Goal: Information Seeking & Learning: Learn about a topic

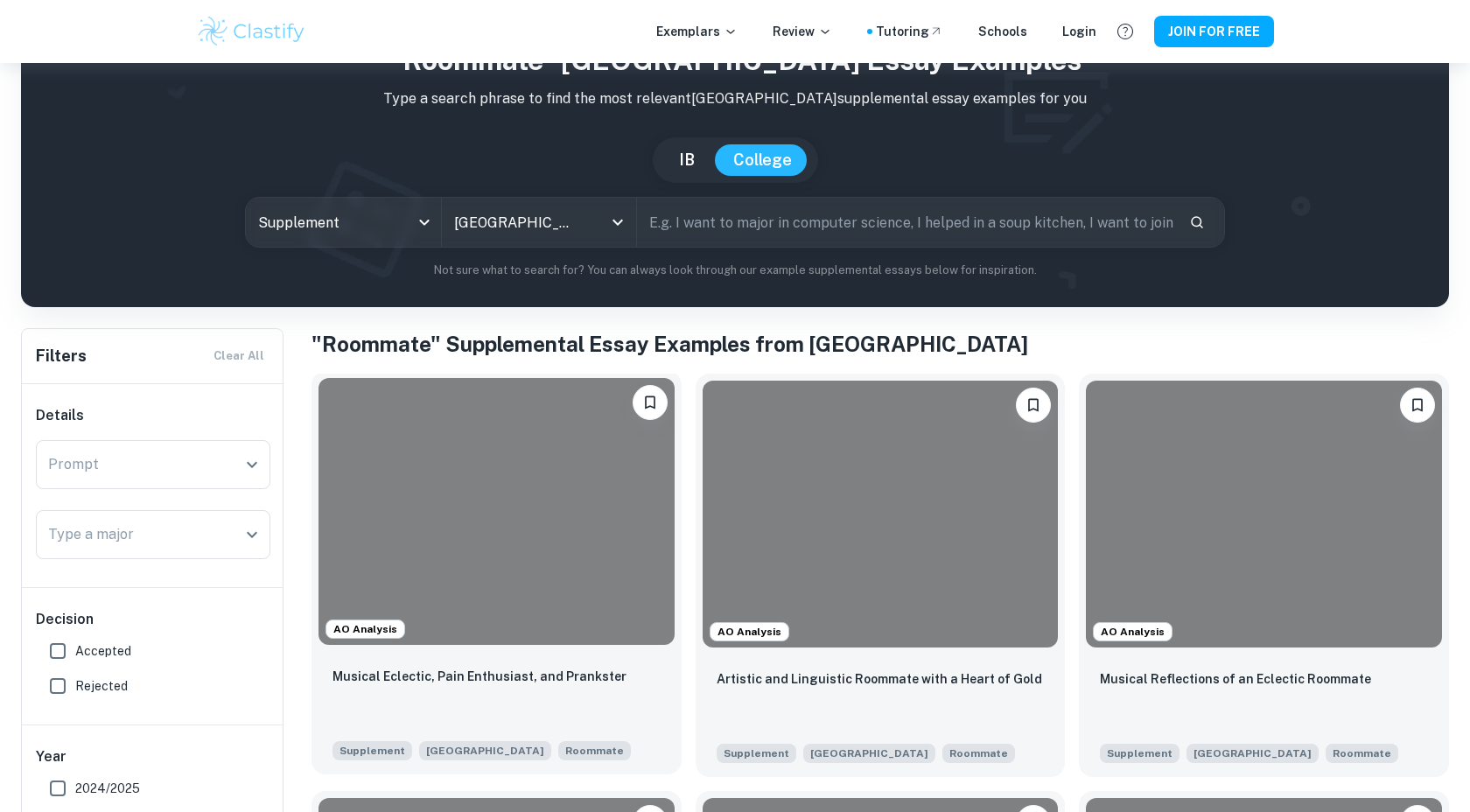
scroll to position [265, 0]
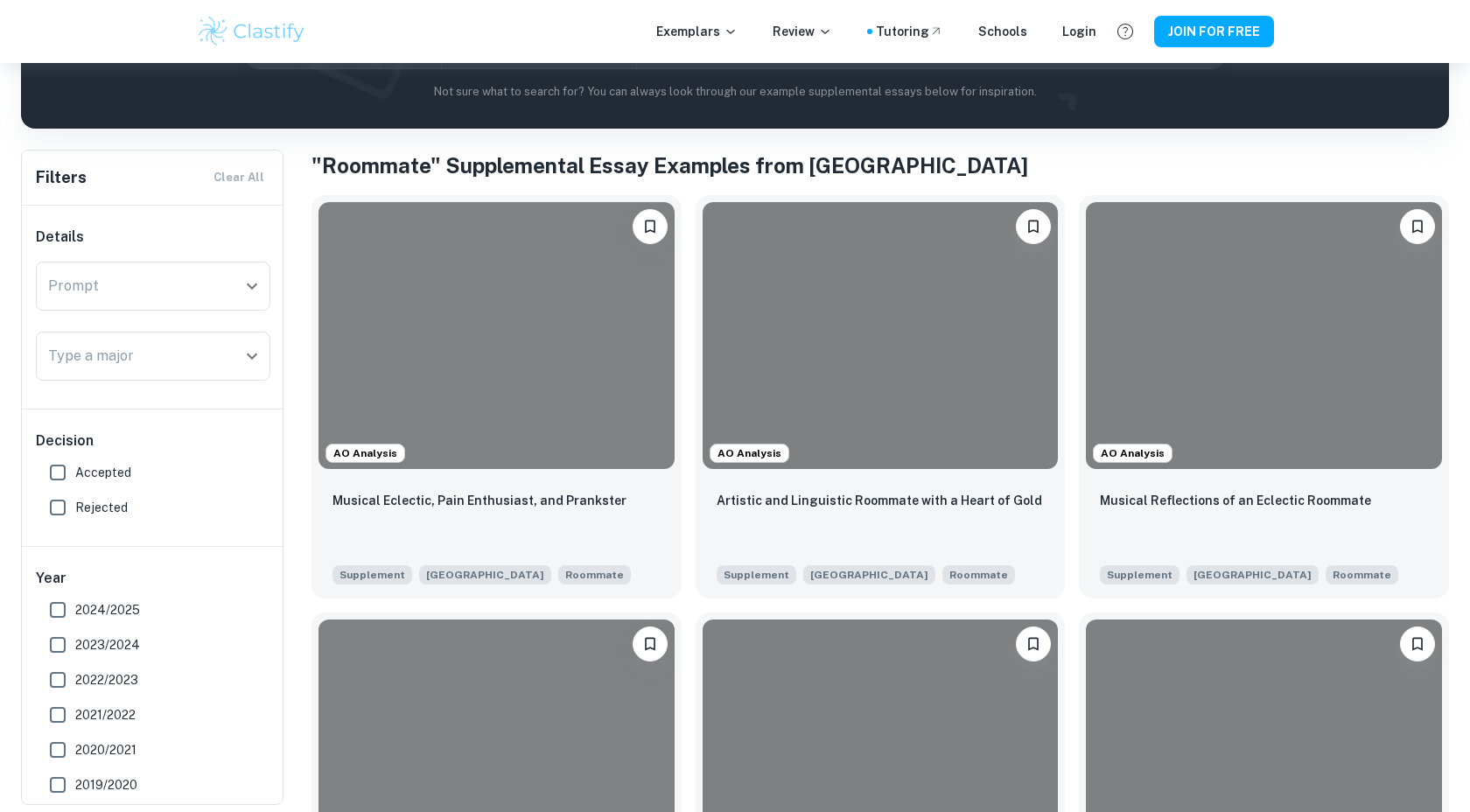
click at [59, 475] on input "Accepted" at bounding box center [58, 473] width 35 height 35
checkbox input "true"
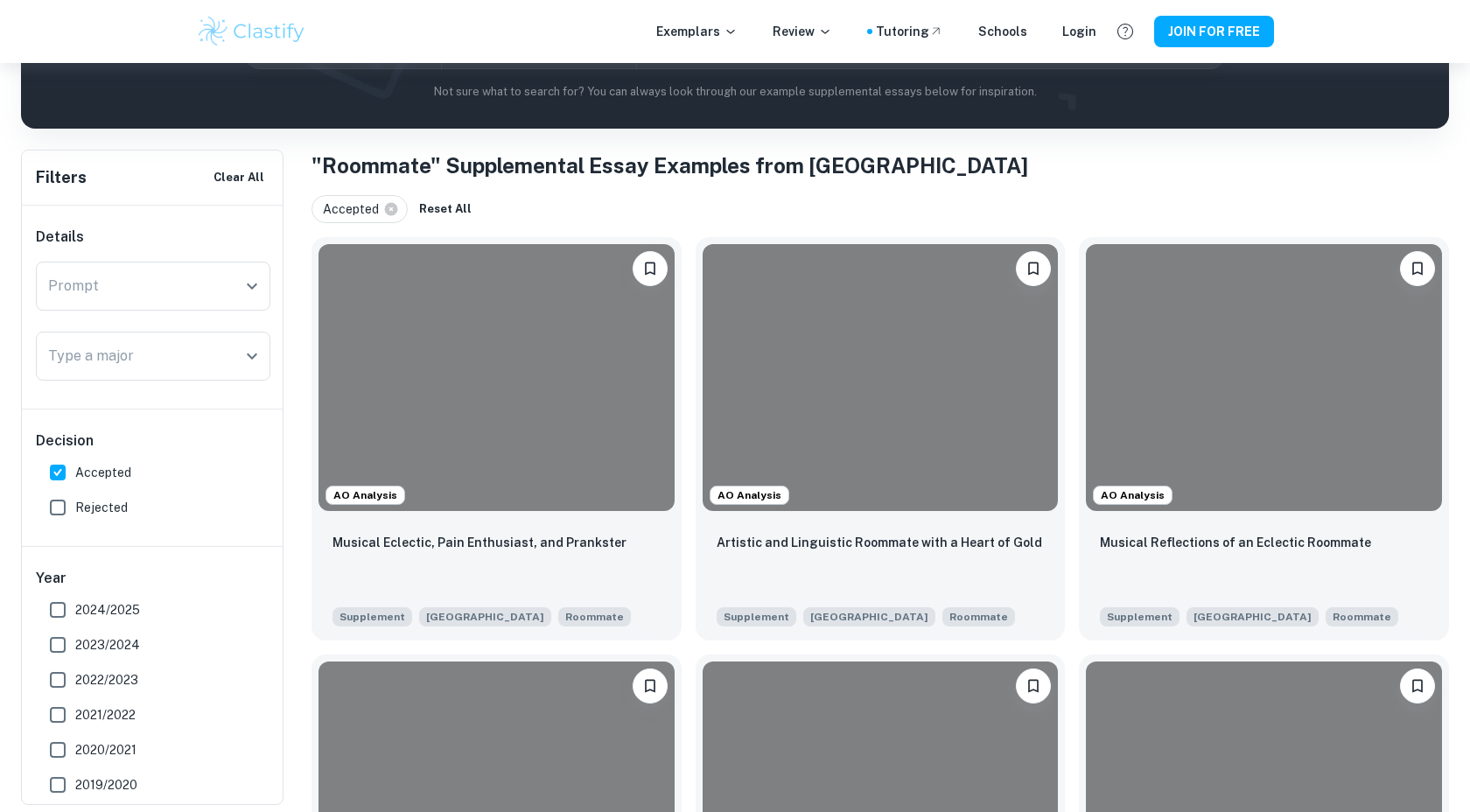
click at [58, 505] on input "Rejected" at bounding box center [58, 508] width 35 height 35
click at [61, 506] on input "Rejected" at bounding box center [58, 508] width 35 height 35
checkbox input "false"
click at [589, 333] on div at bounding box center [496, 374] width 356 height 267
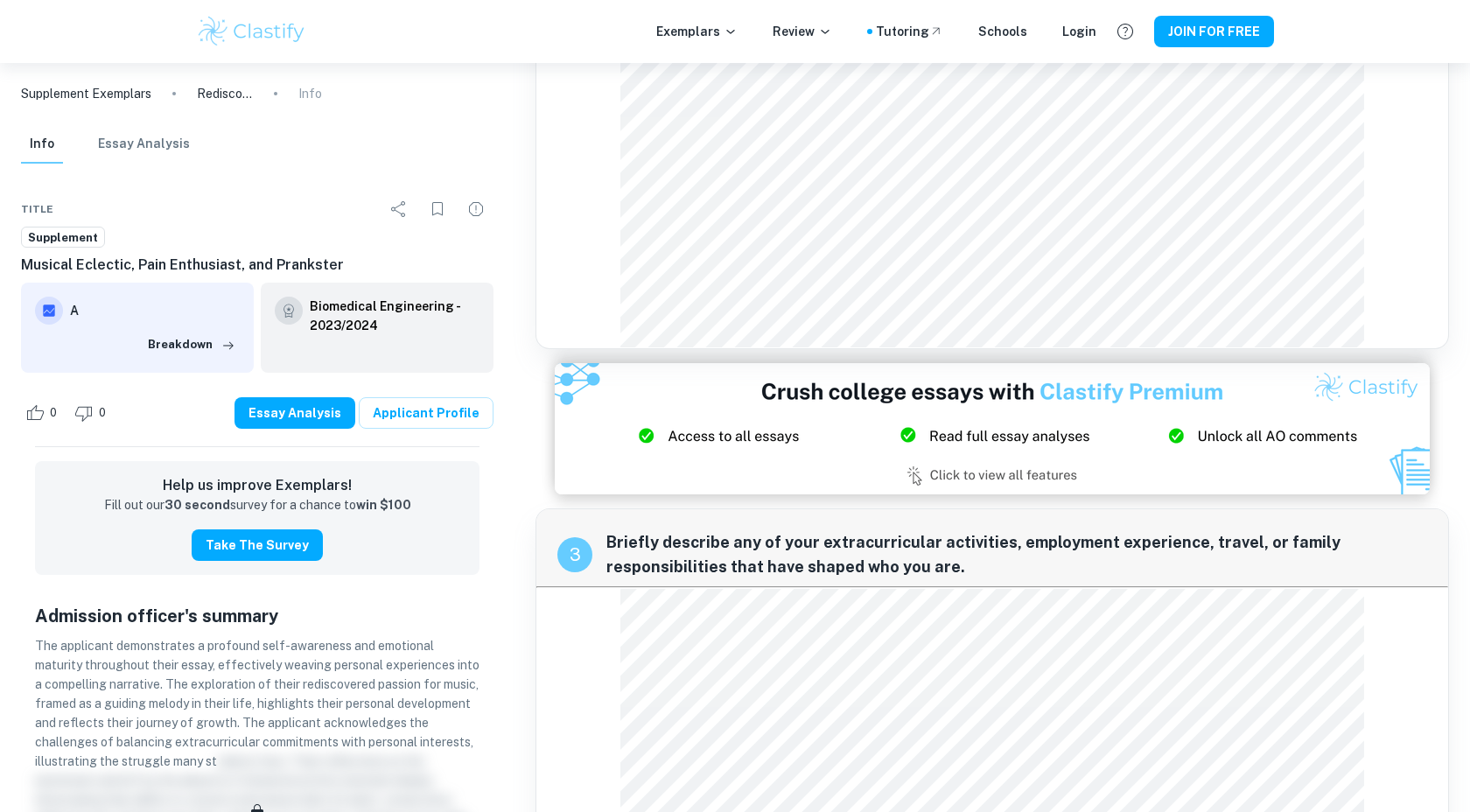
scroll to position [838, 0]
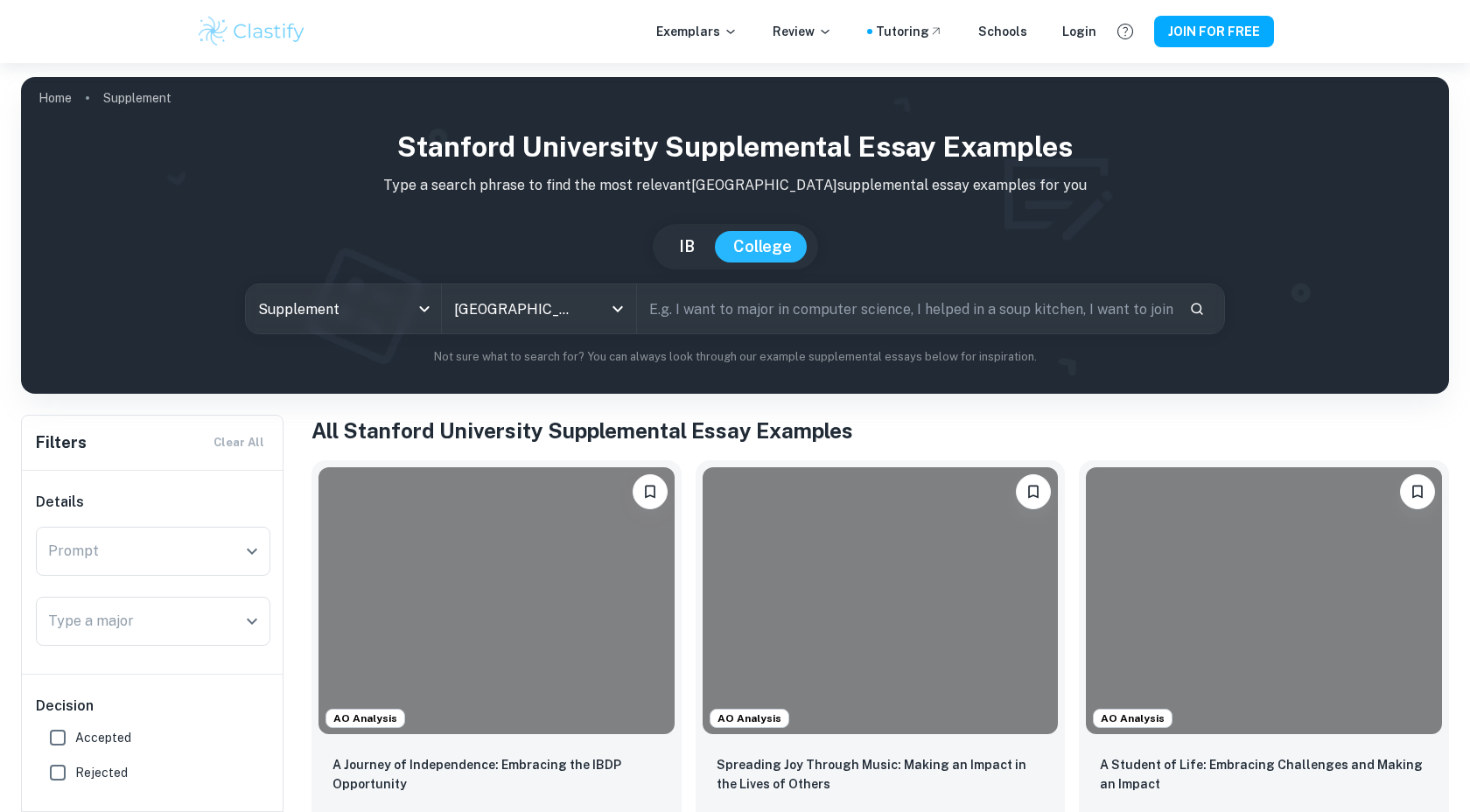
scroll to position [152, 0]
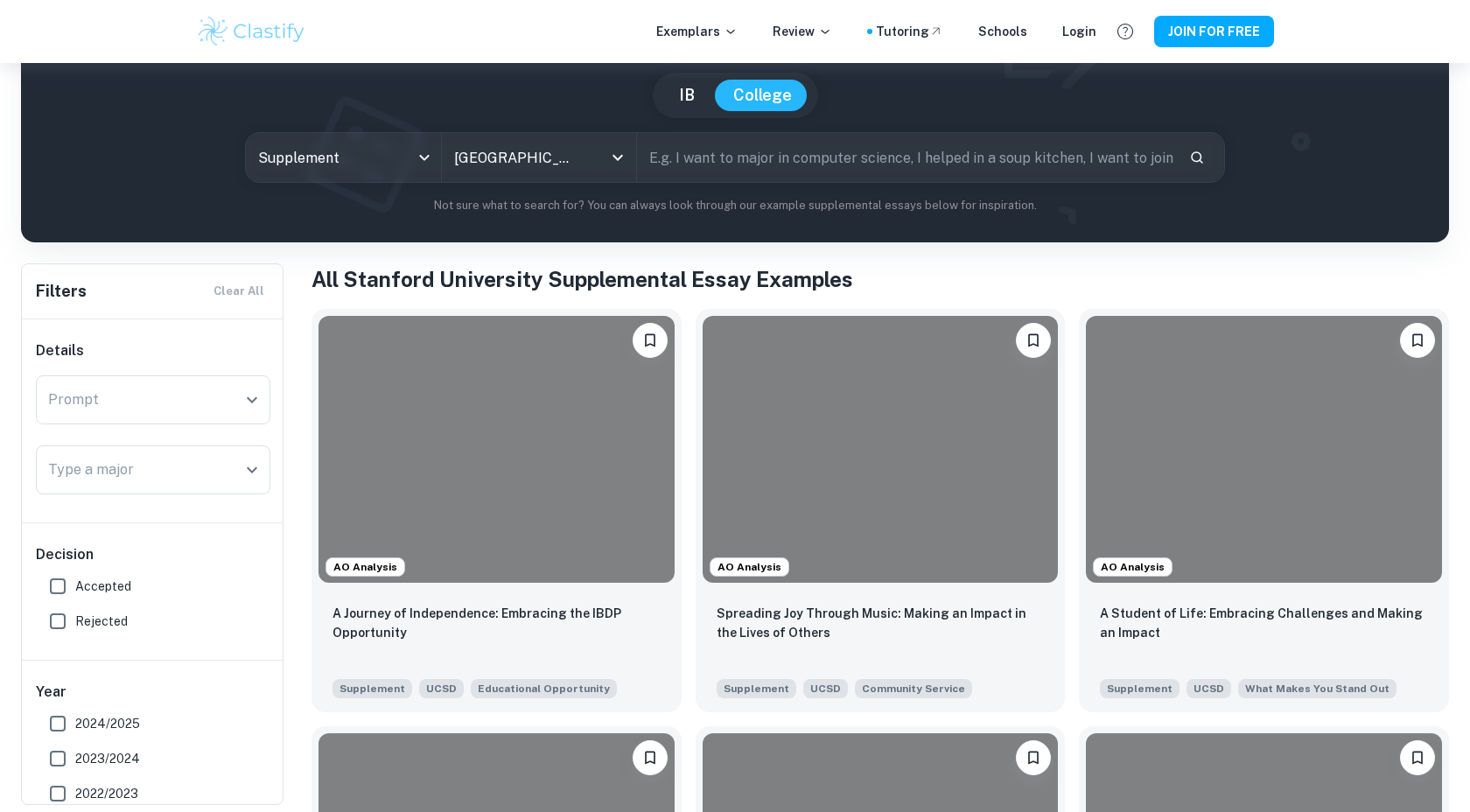
click at [67, 590] on input "Accepted" at bounding box center [58, 586] width 35 height 35
checkbox input "true"
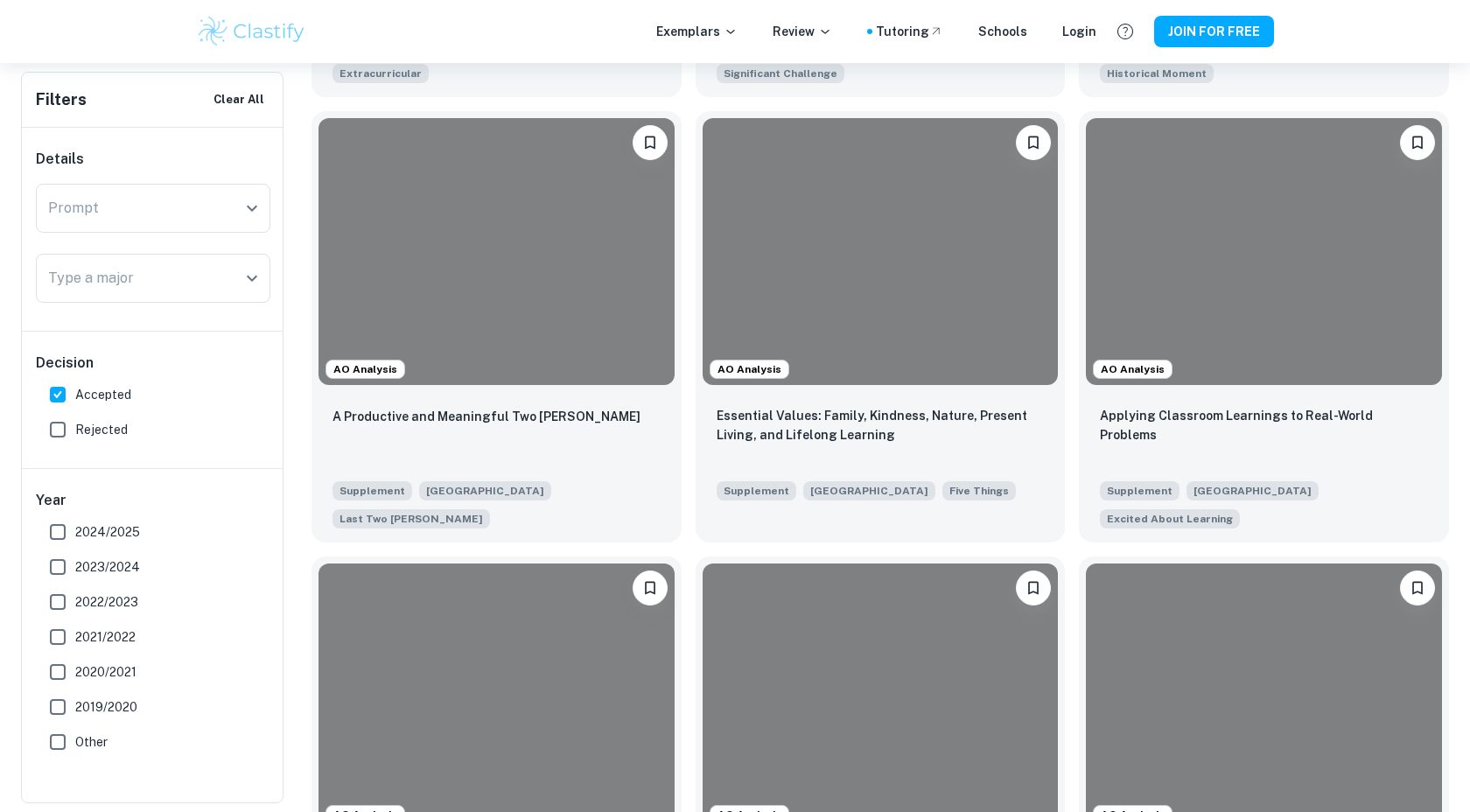
scroll to position [885, 0]
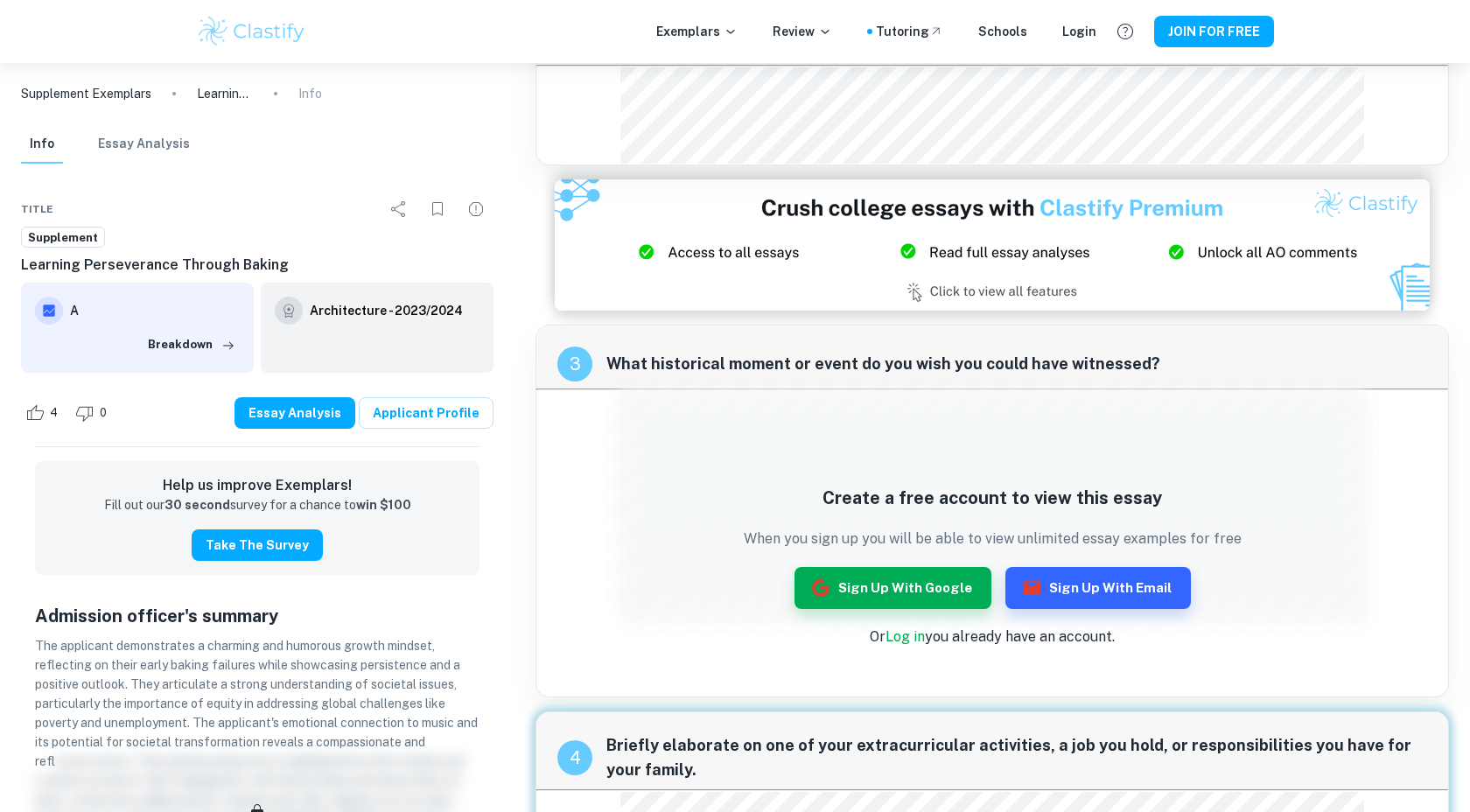
scroll to position [321, 0]
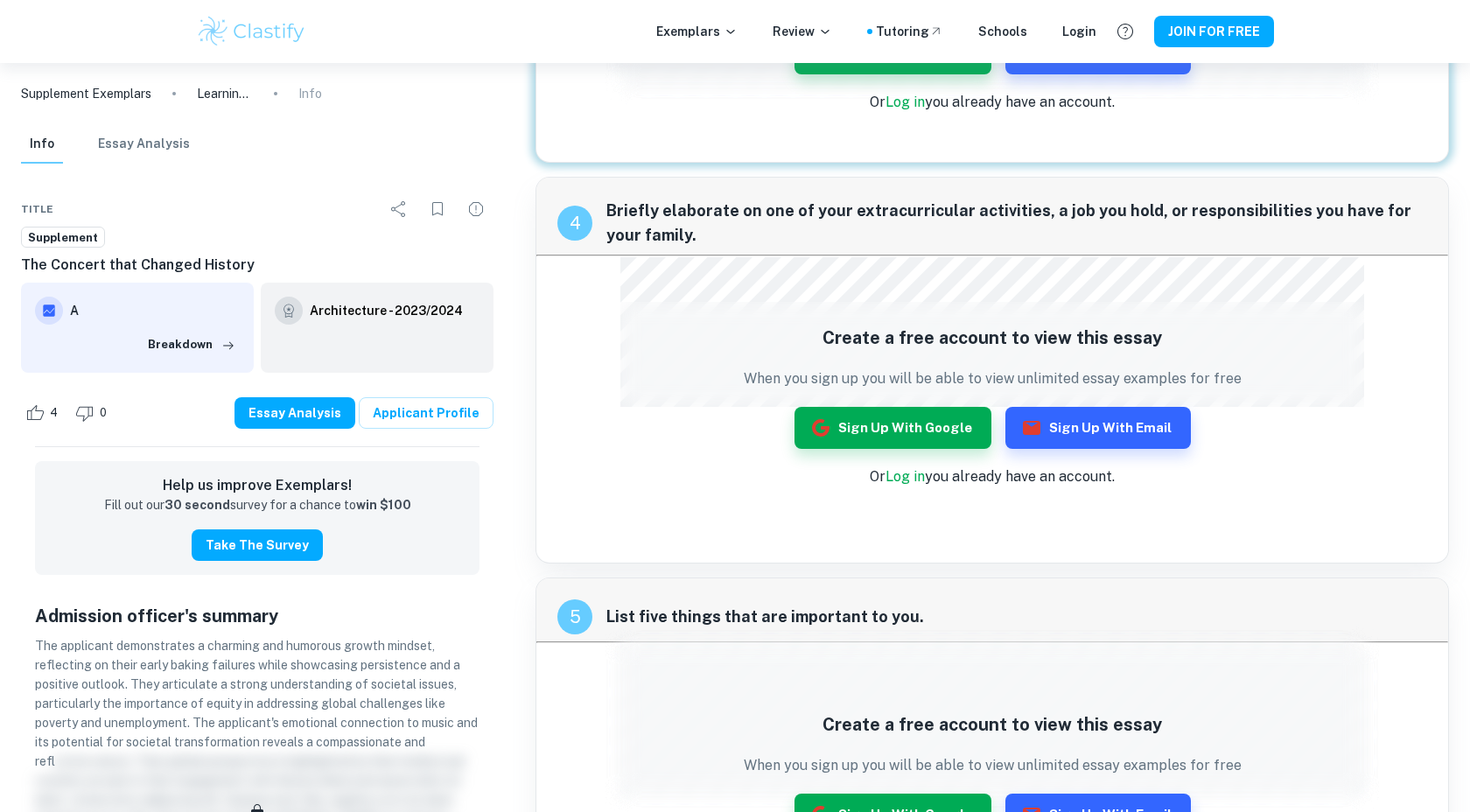
scroll to position [850, 0]
click at [925, 419] on button "Sign up with Google" at bounding box center [893, 428] width 196 height 42
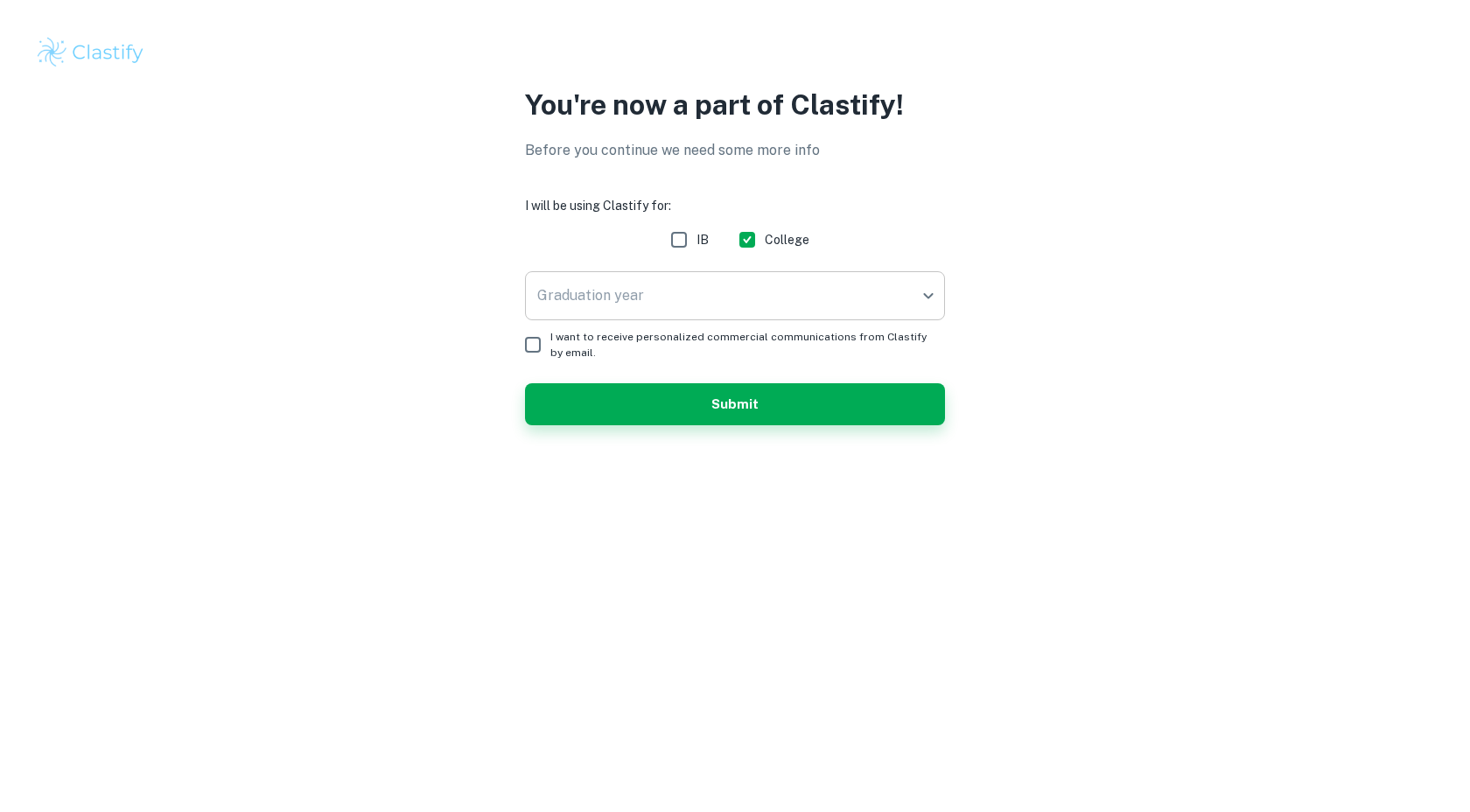
click at [632, 292] on body "We value your privacy We use cookies to enhance your browsing experience, serve…" at bounding box center [735, 406] width 1470 height 812
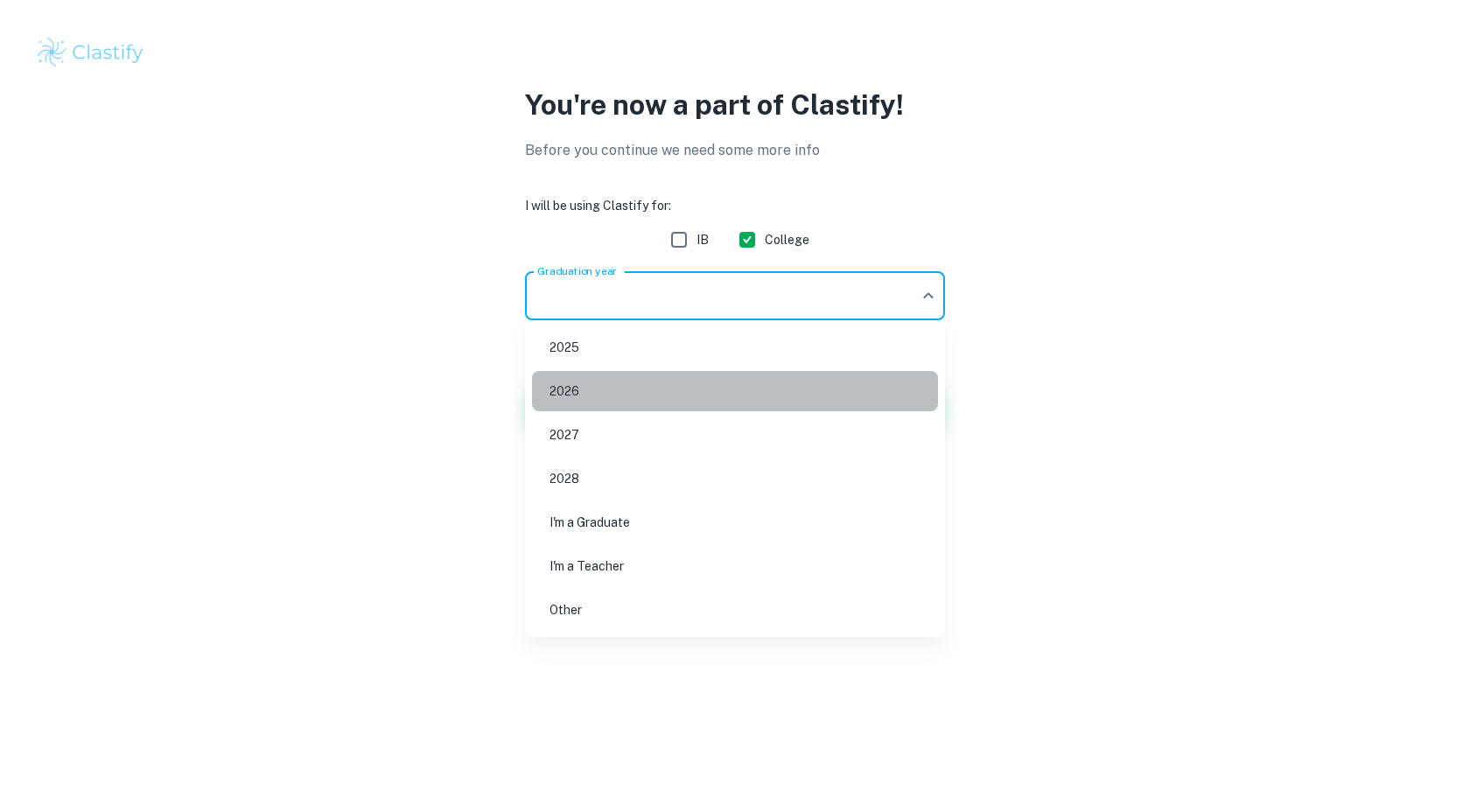
click at [617, 395] on li "2026" at bounding box center [735, 391] width 406 height 40
type input "2026"
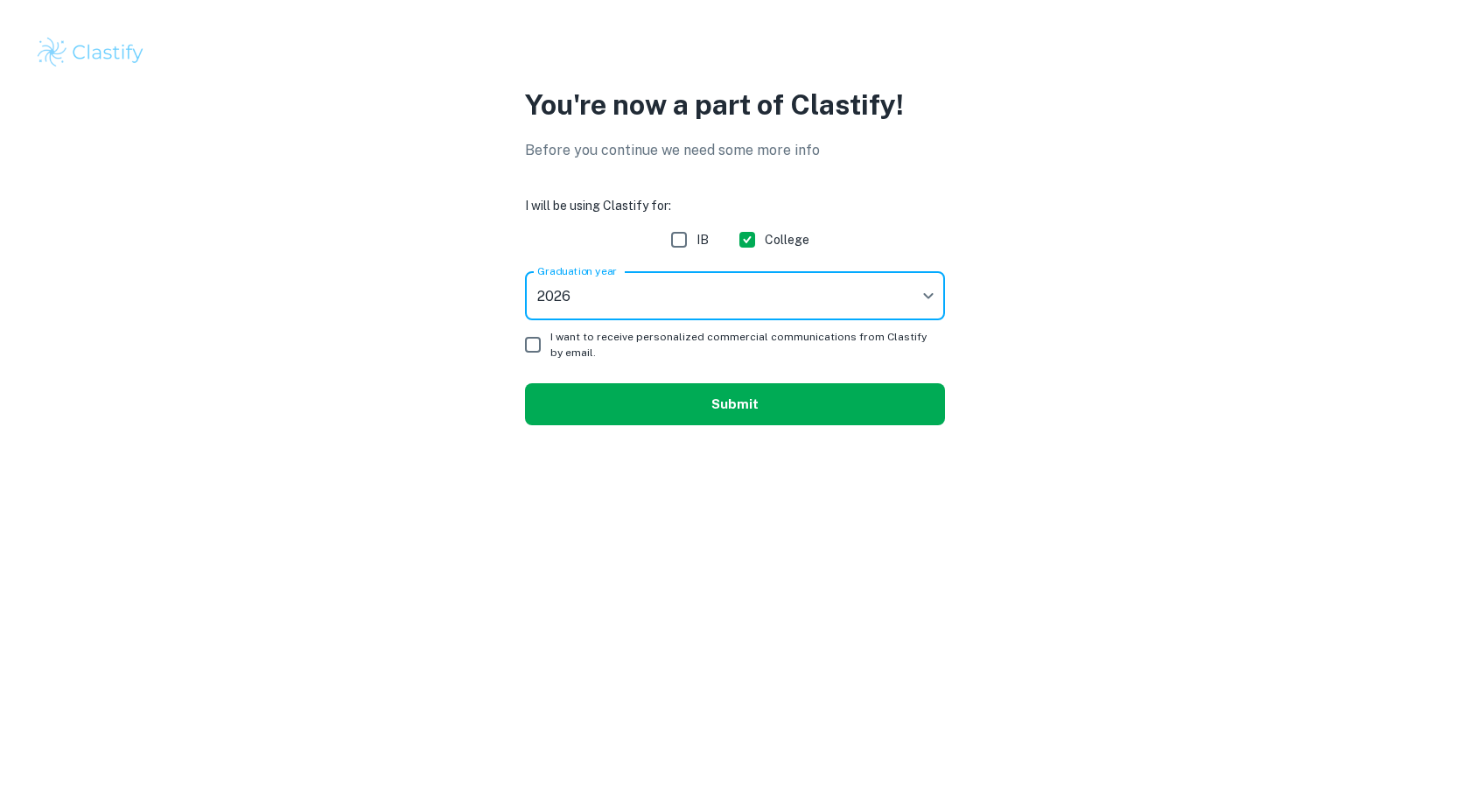
click at [617, 398] on button "Submit" at bounding box center [735, 404] width 420 height 42
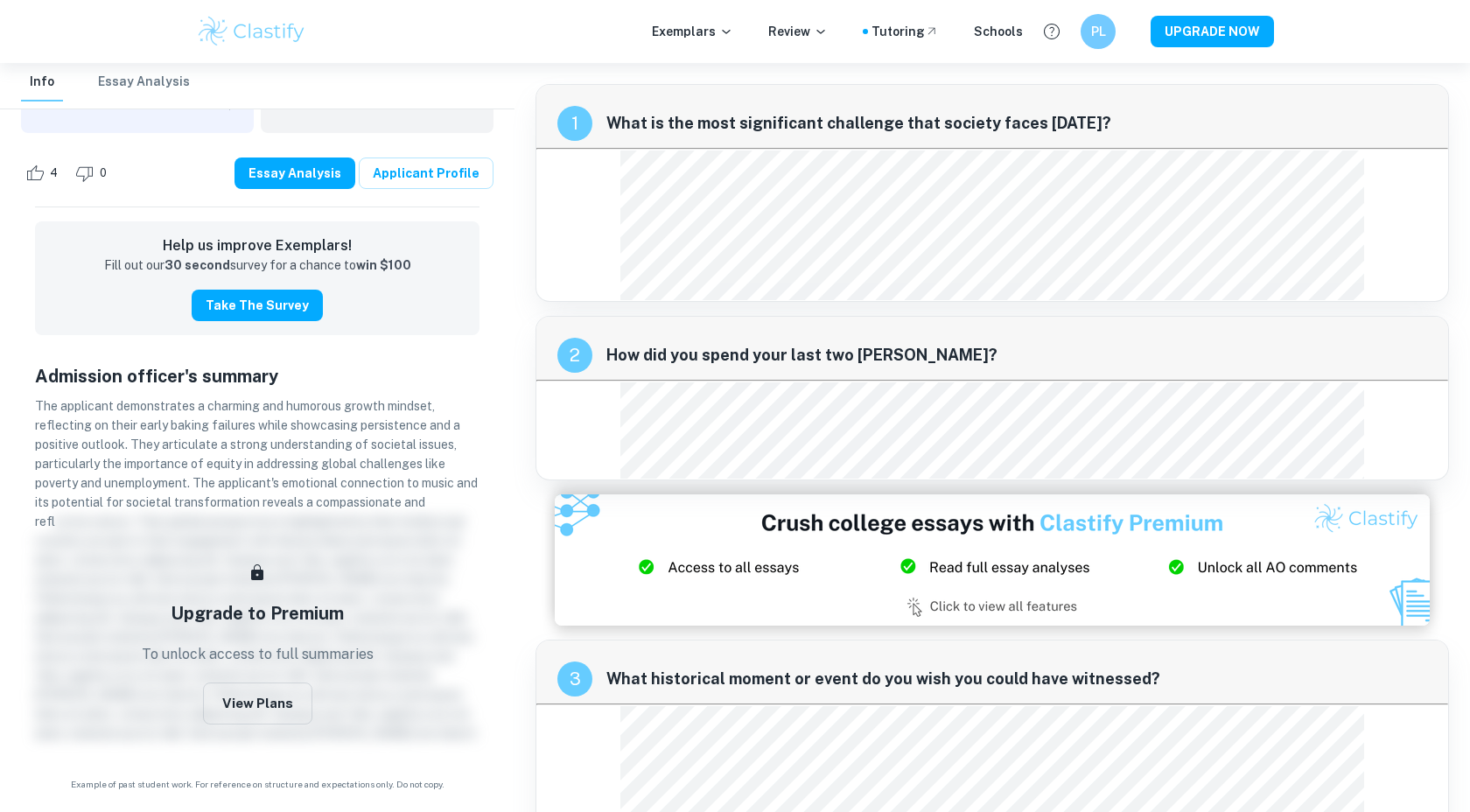
scroll to position [78, 0]
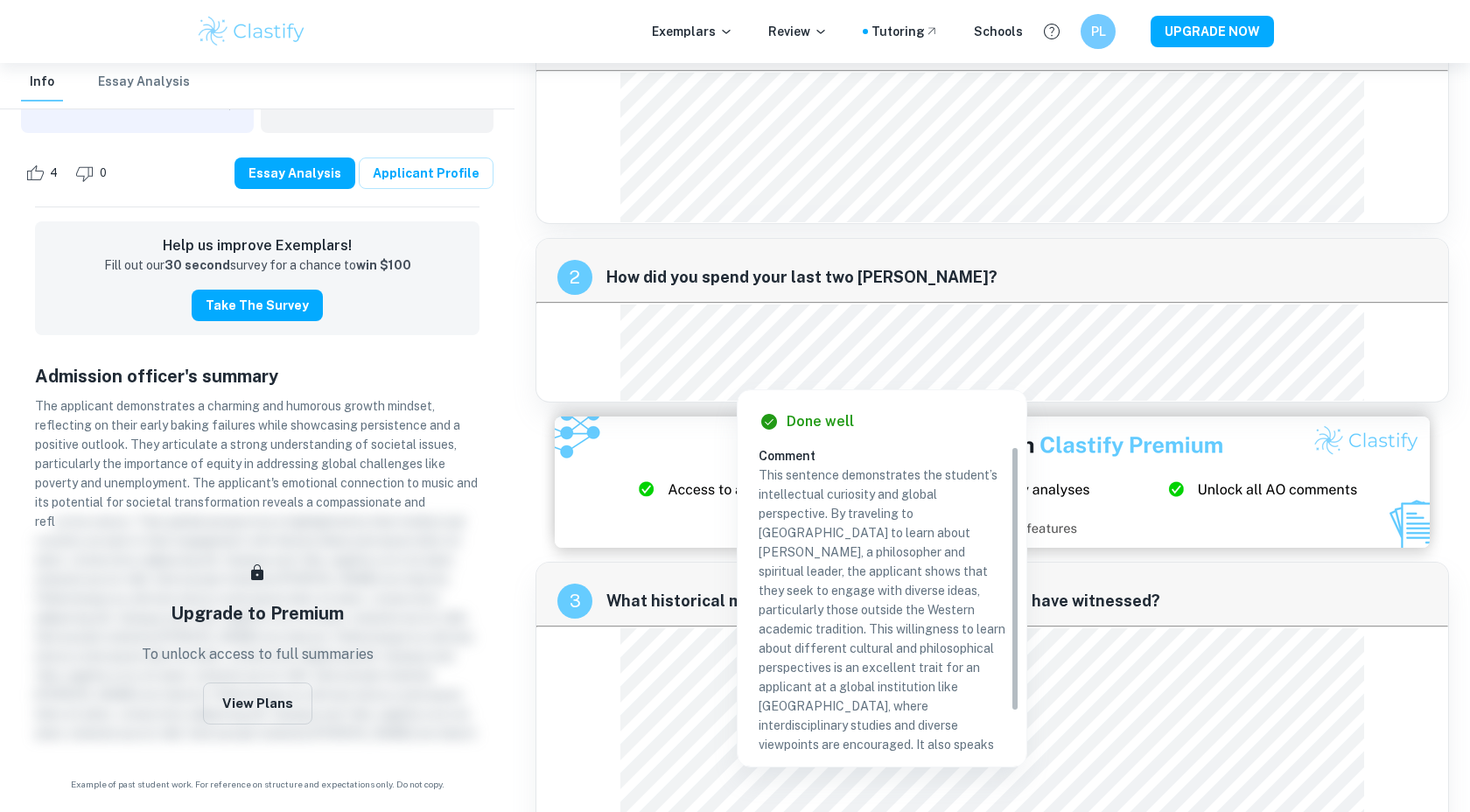
click at [1084, 256] on div "2 How did you spend your last two summers?" at bounding box center [993, 270] width 912 height 63
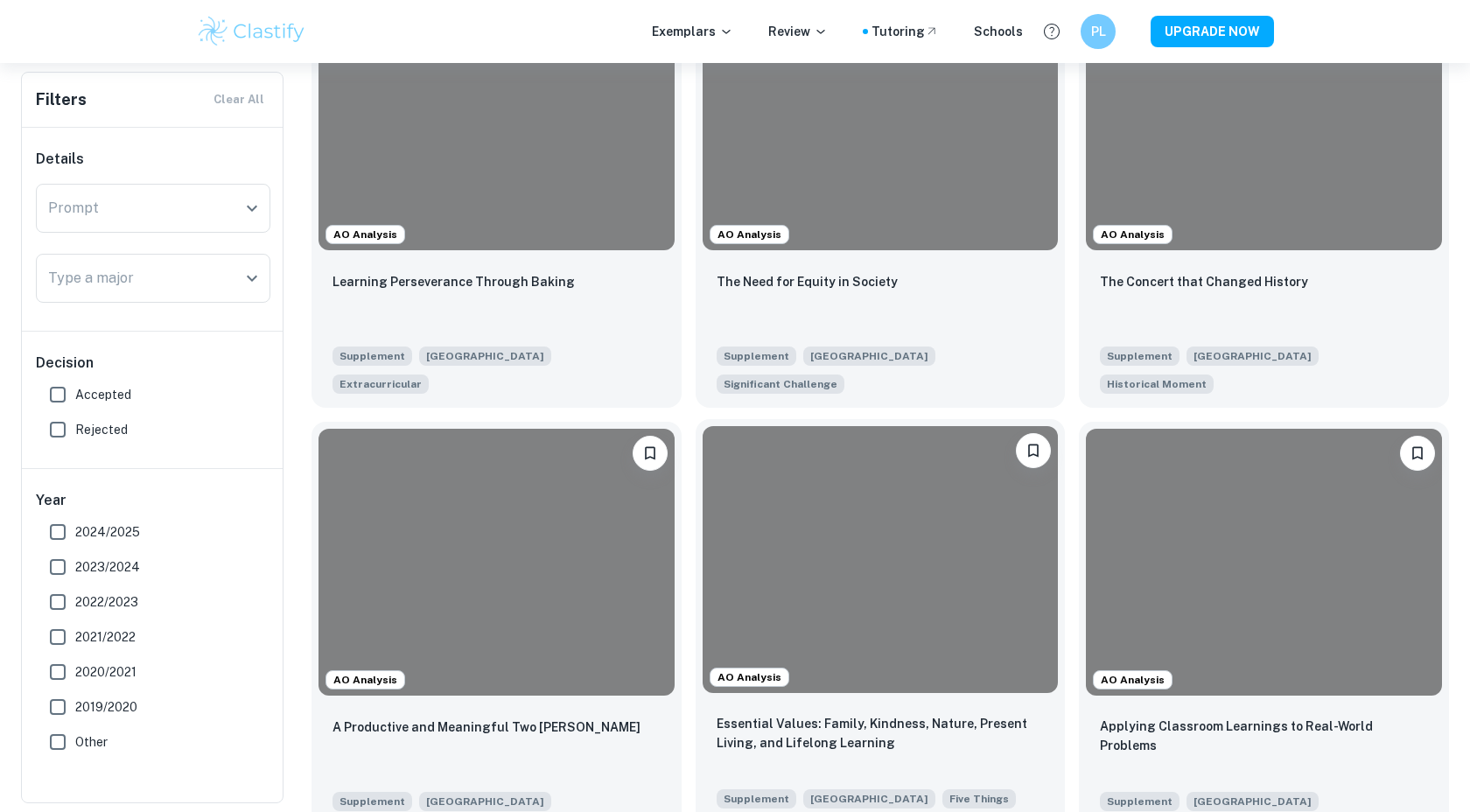
scroll to position [455, 0]
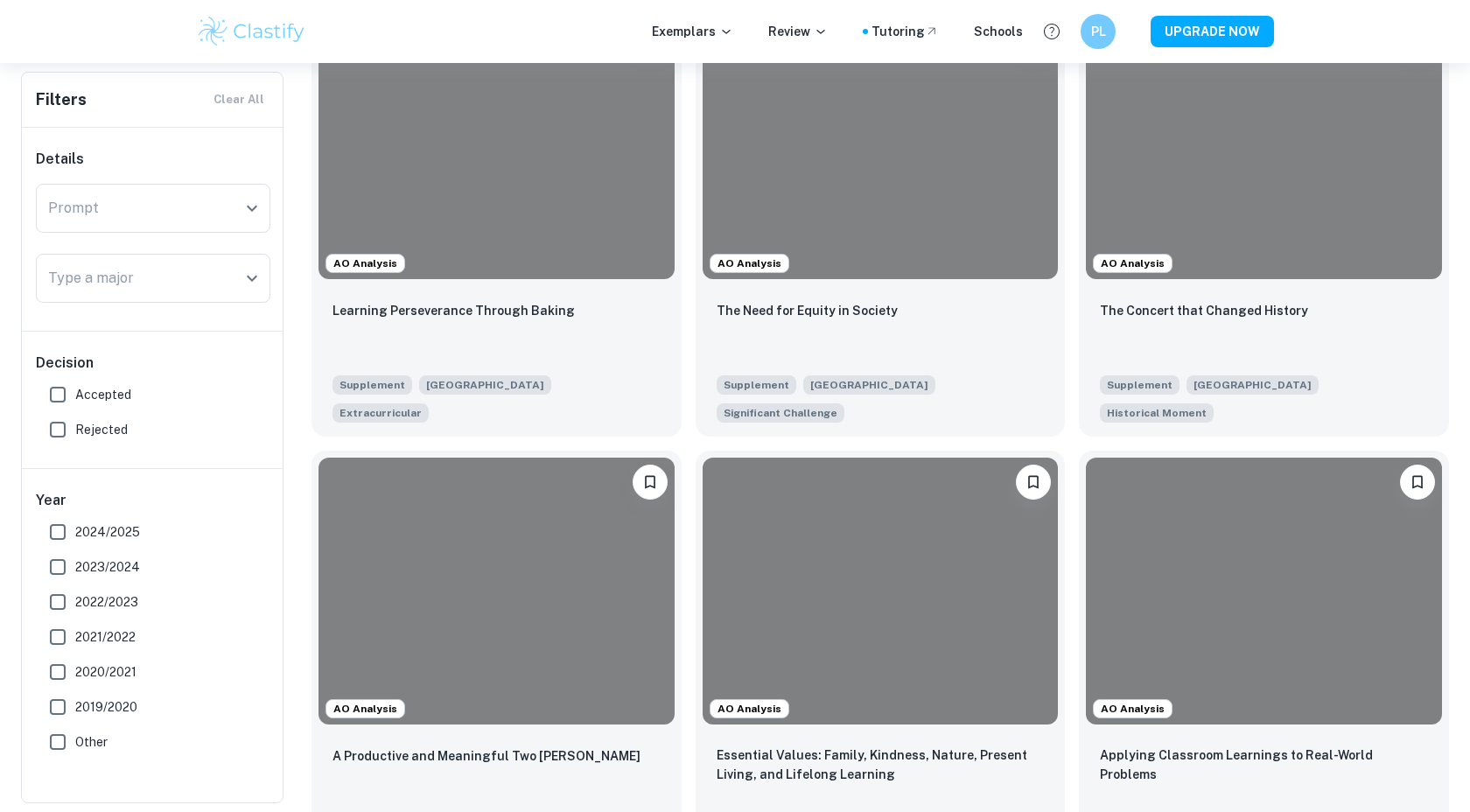
click at [71, 396] on input "Accepted" at bounding box center [58, 395] width 35 height 35
checkbox input "true"
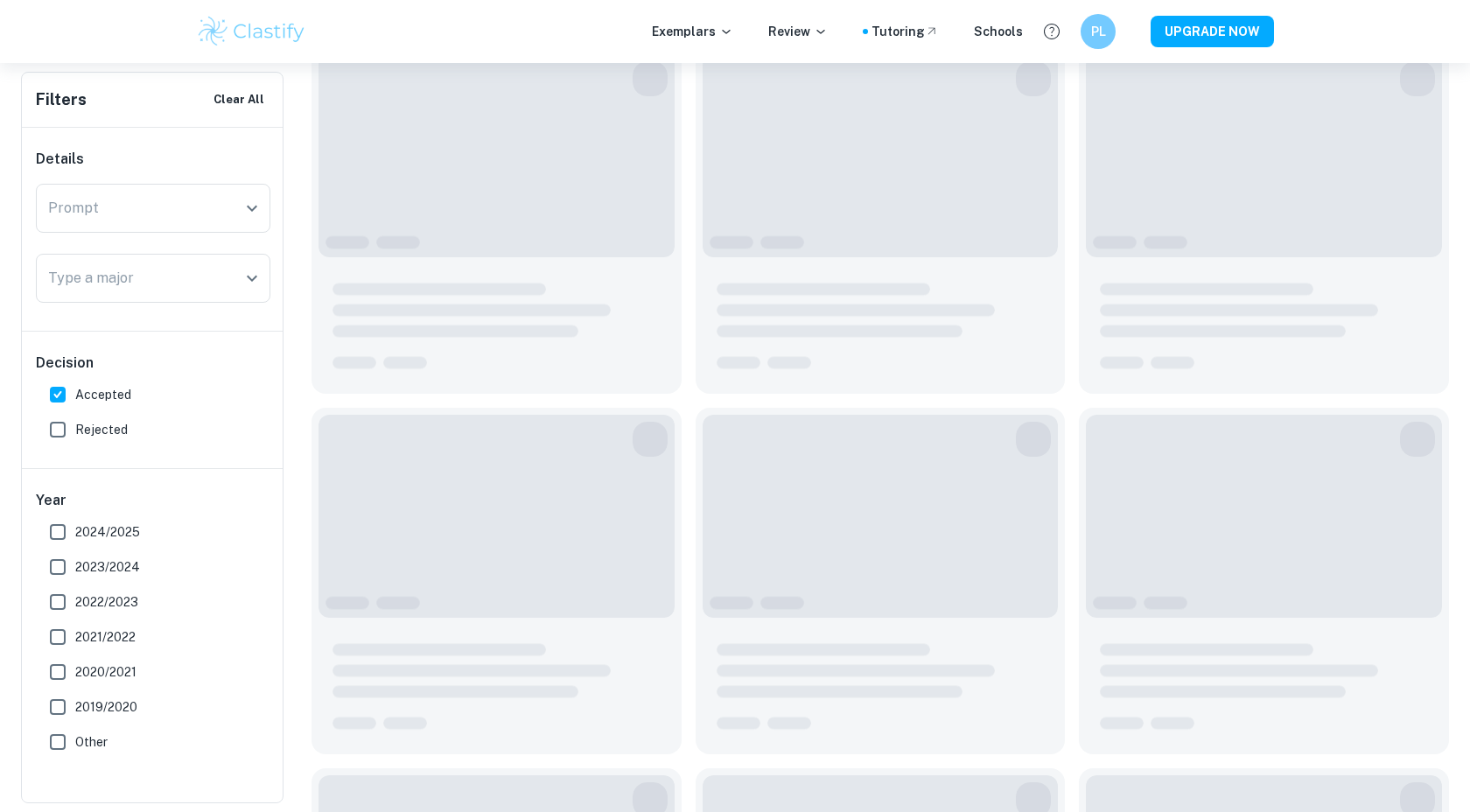
scroll to position [497, 0]
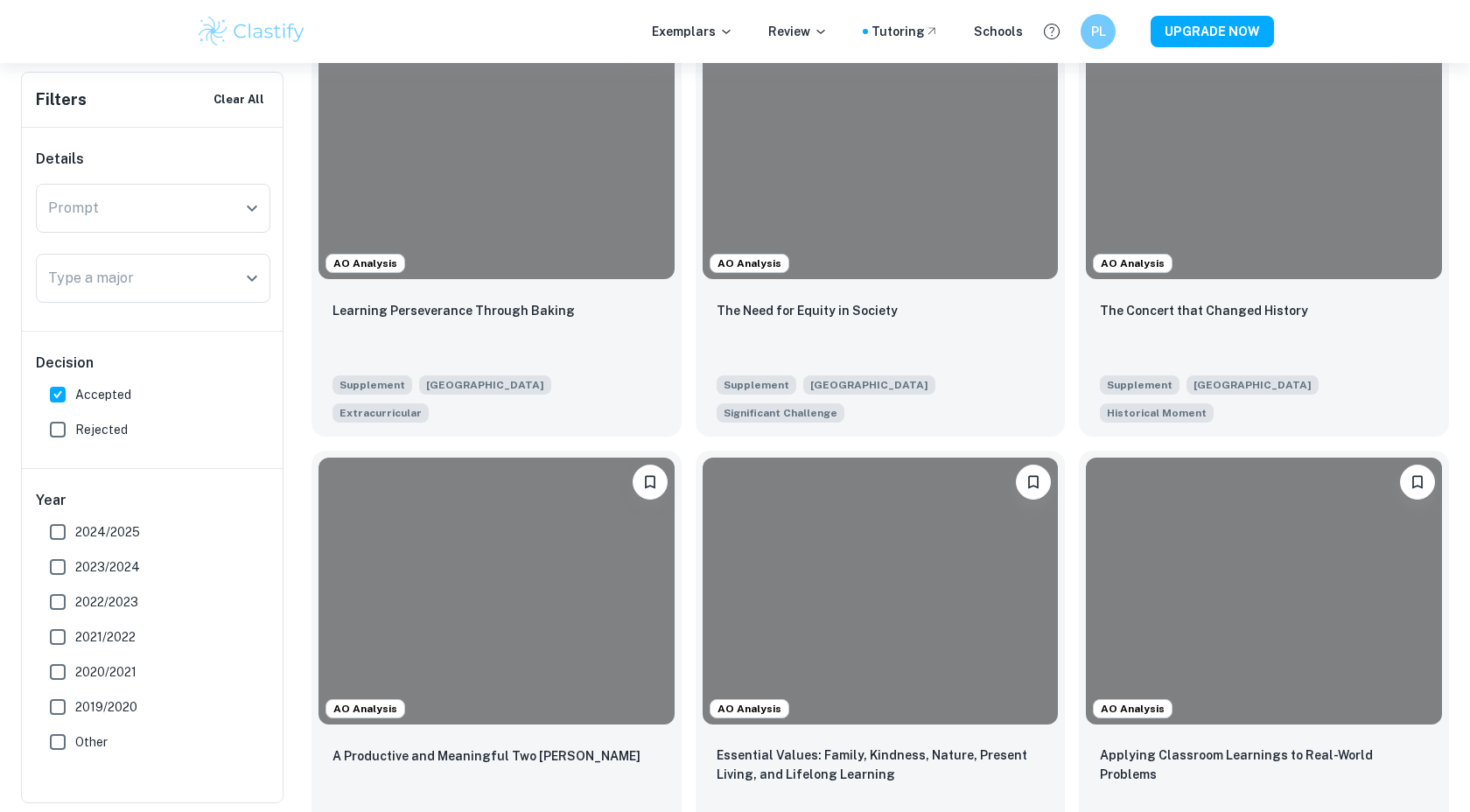
click at [66, 527] on input "2024/2025" at bounding box center [58, 532] width 35 height 35
checkbox input "true"
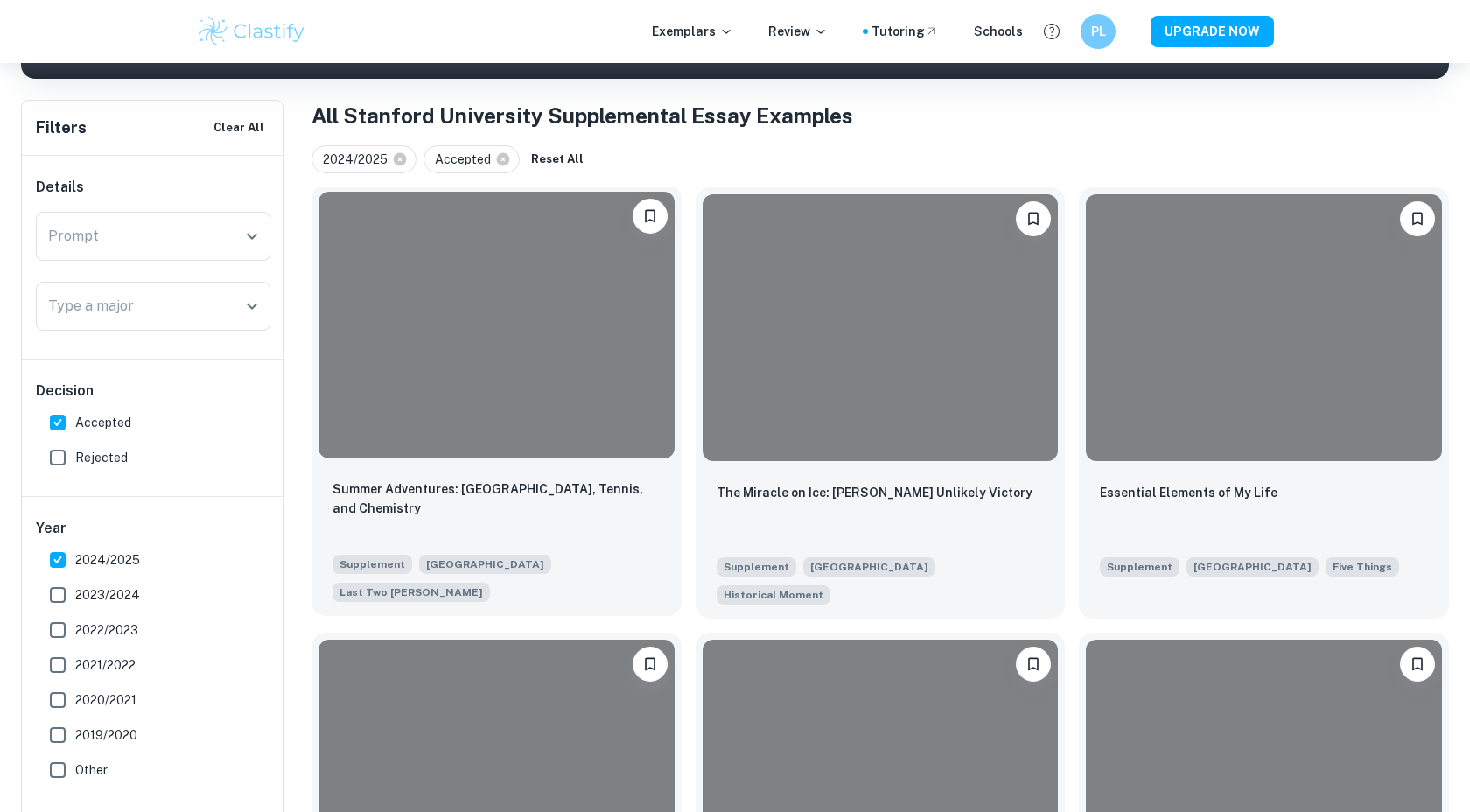
scroll to position [768, 0]
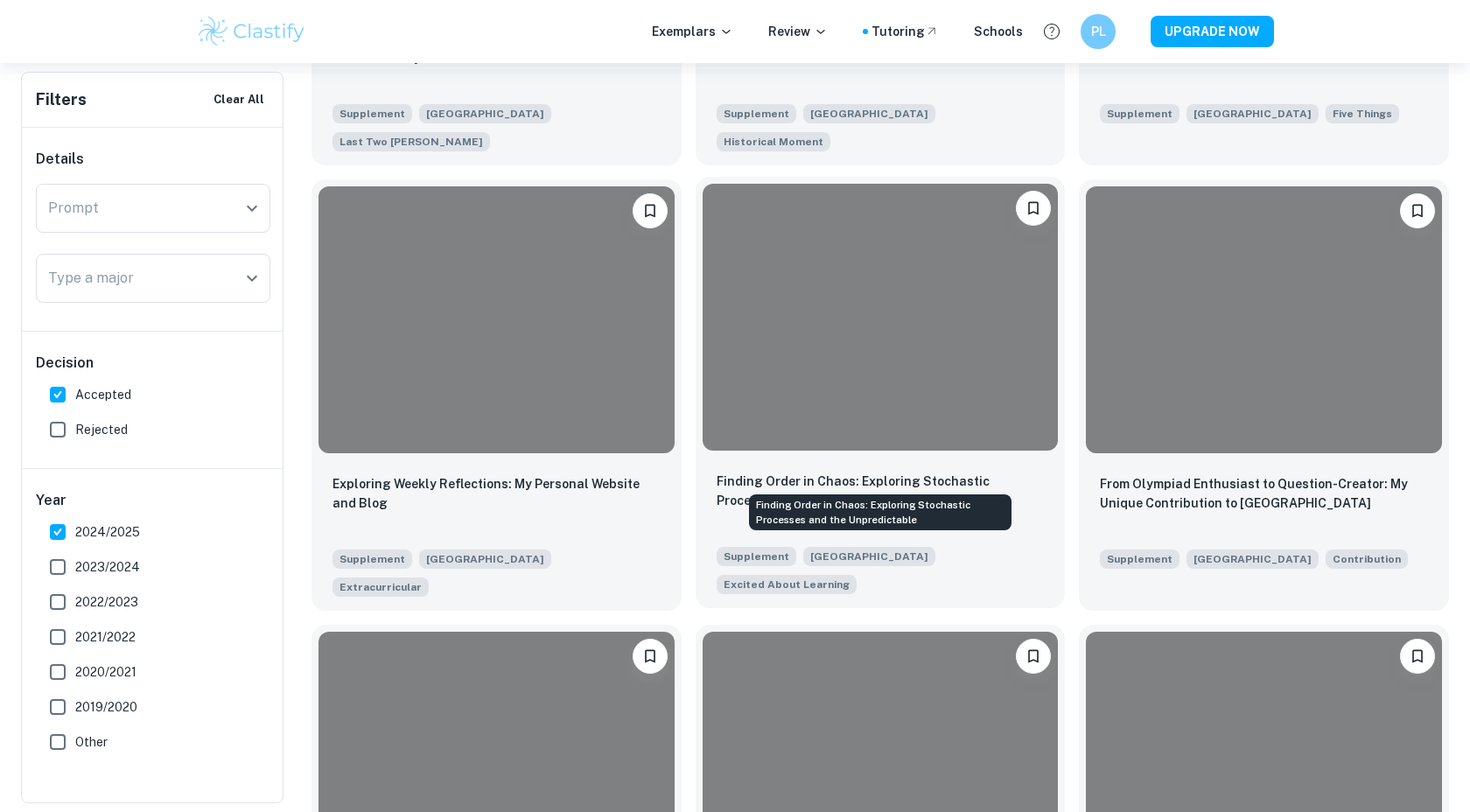
click at [781, 472] on p "Finding Order in Chaos: Exploring Stochastic Processes and the Unpredictable" at bounding box center [881, 491] width 328 height 39
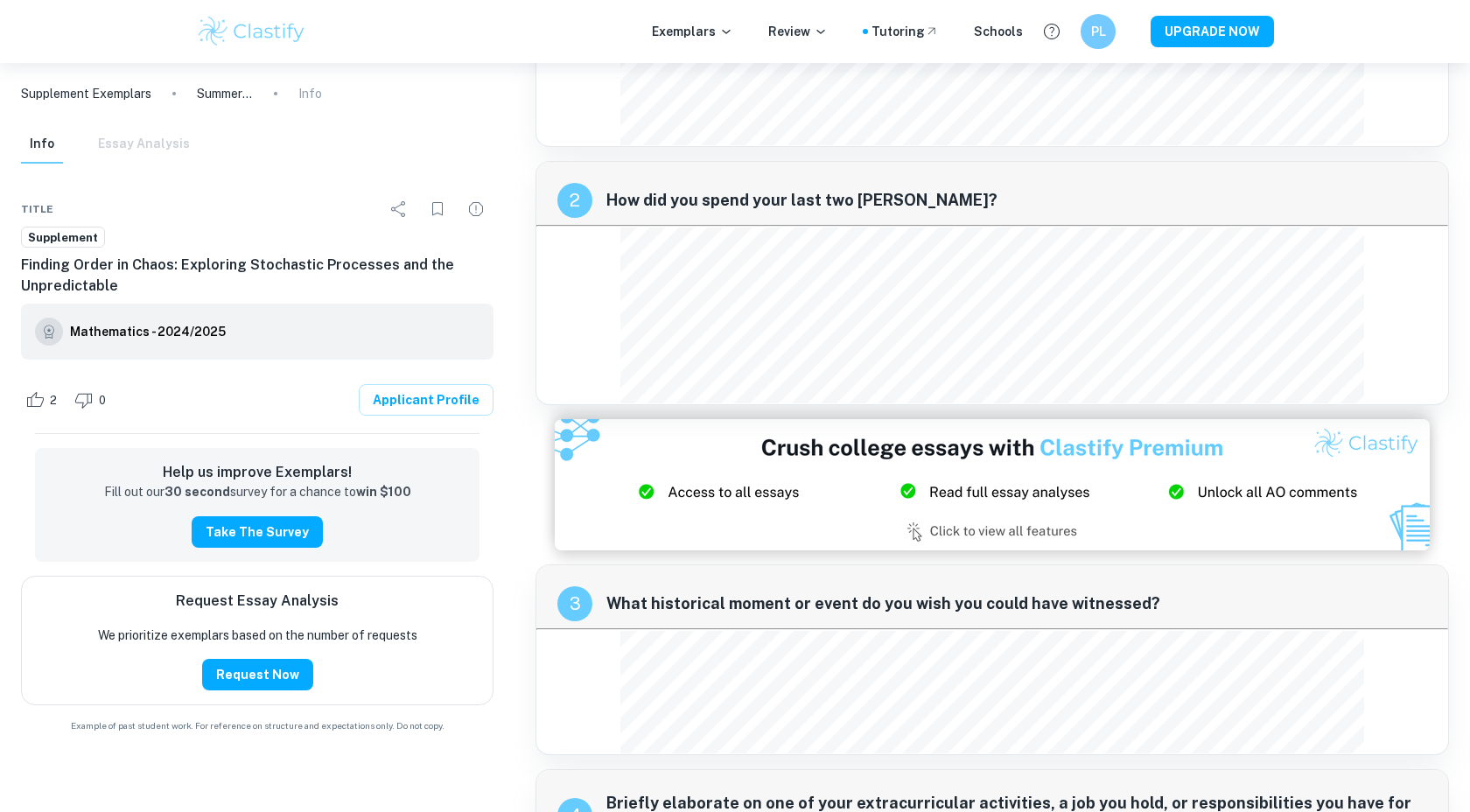
scroll to position [196, 0]
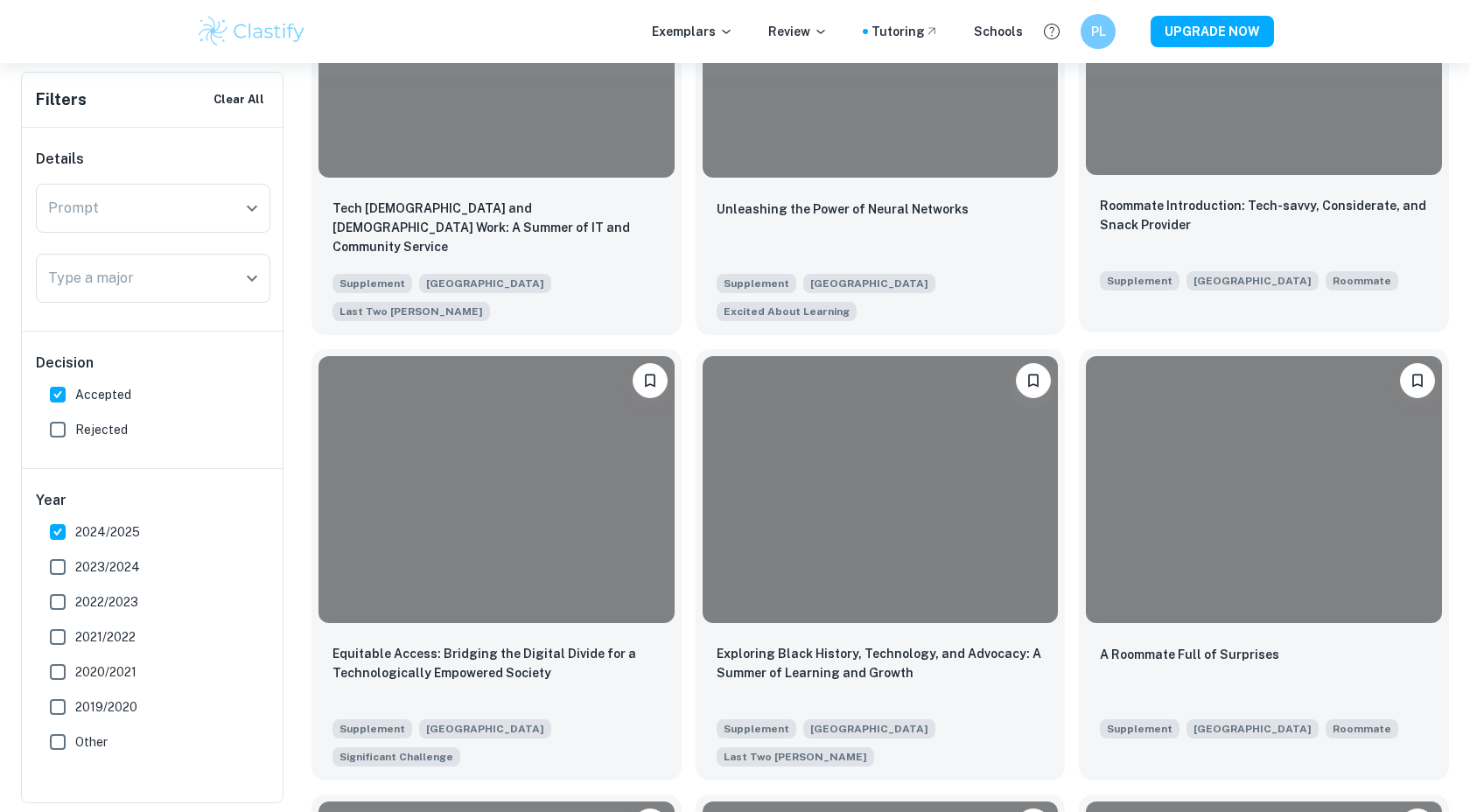
scroll to position [2697, 0]
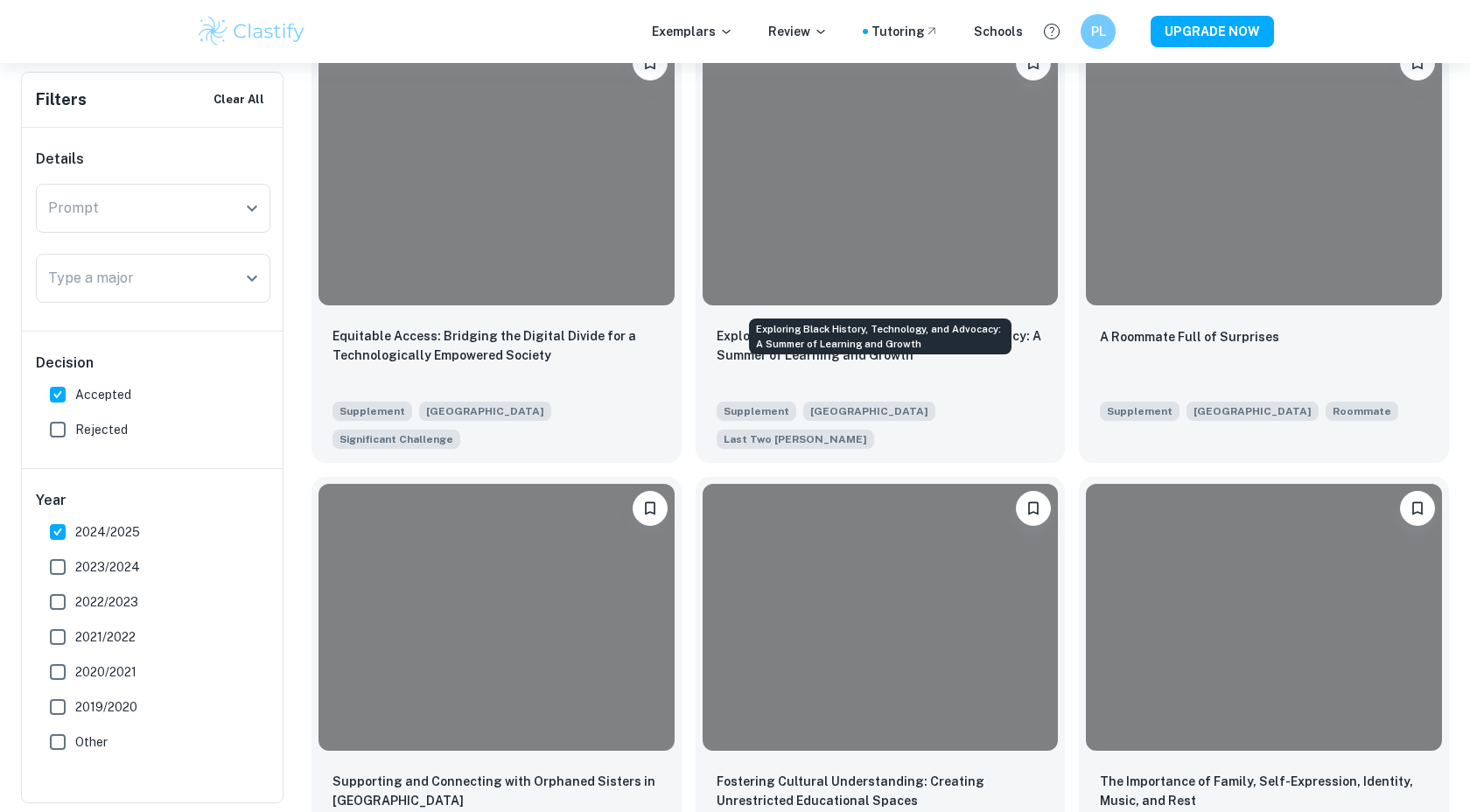
click at [986, 307] on div "Exploring Black History, Technology, and Advocacy: A Summer of Learning and Gro…" at bounding box center [880, 331] width 266 height 50
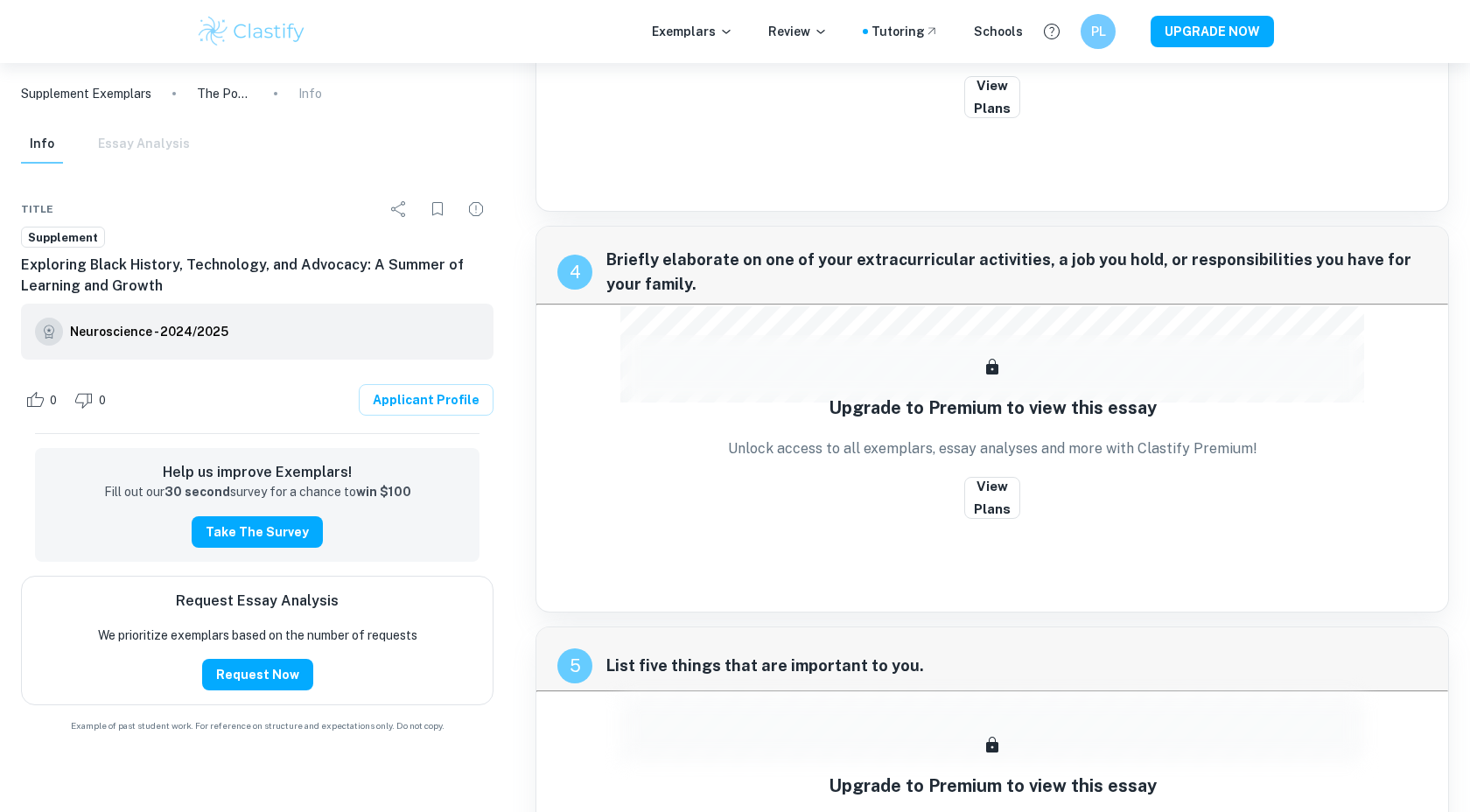
scroll to position [980, 0]
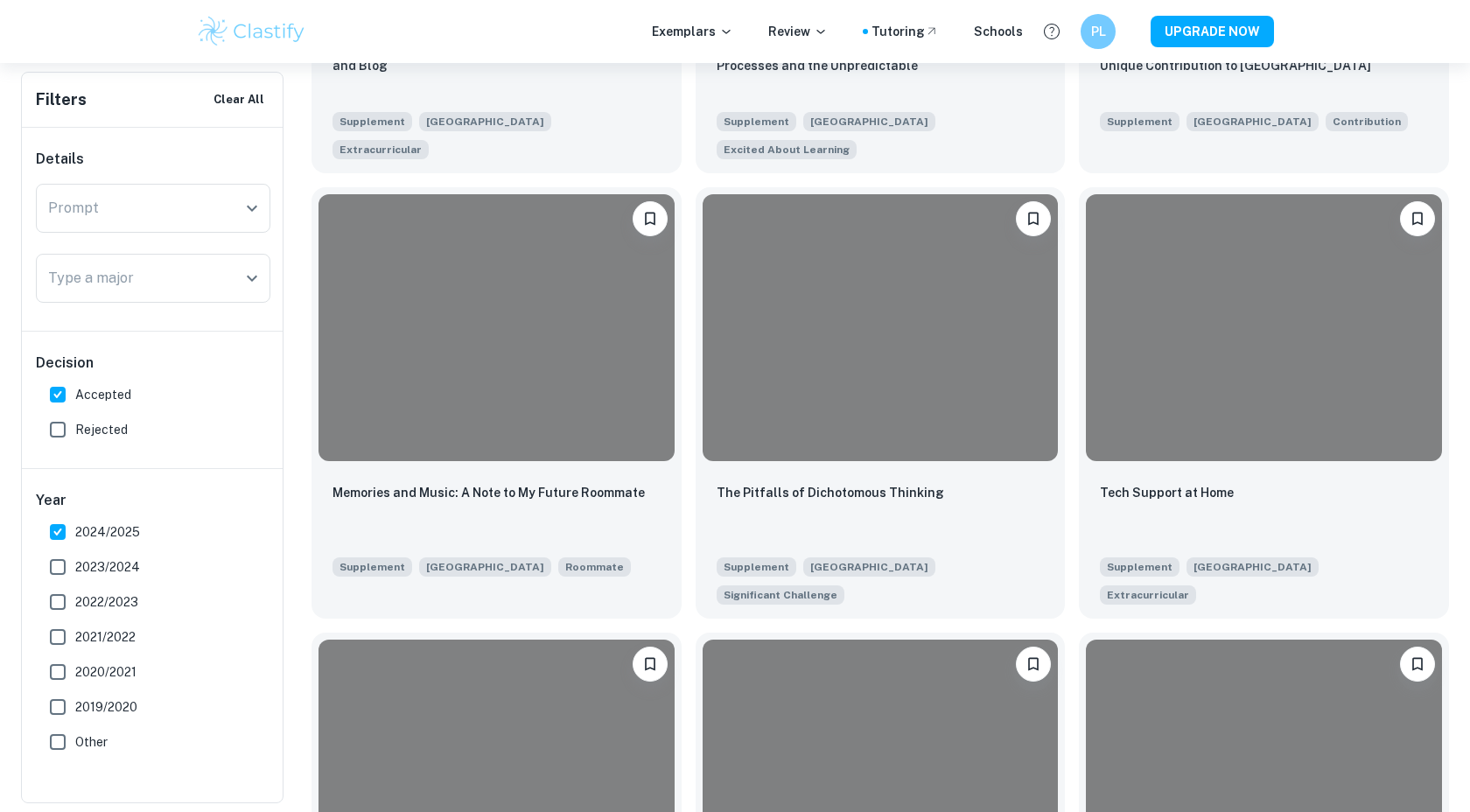
scroll to position [1111, 0]
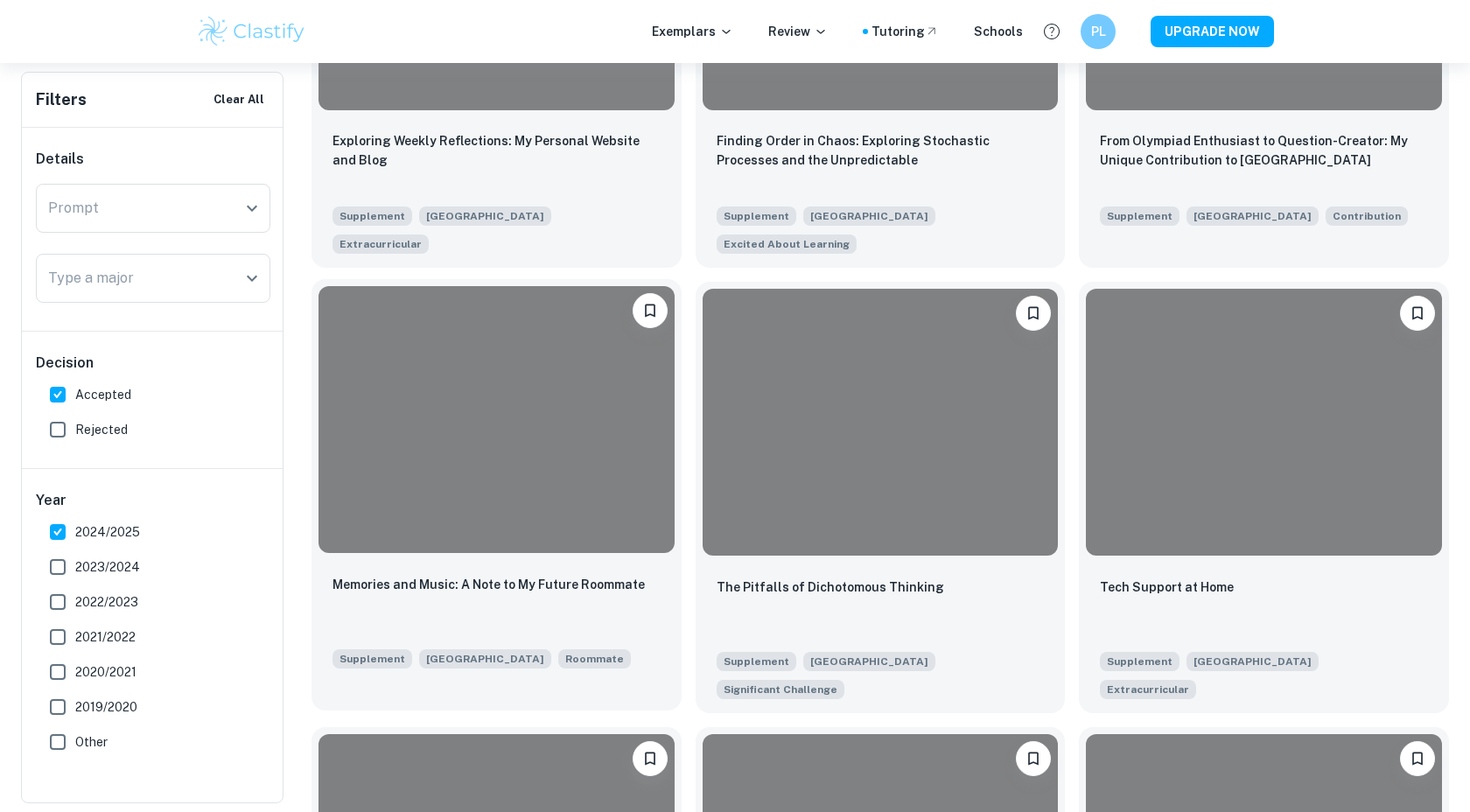
click at [560, 381] on div at bounding box center [496, 419] width 356 height 267
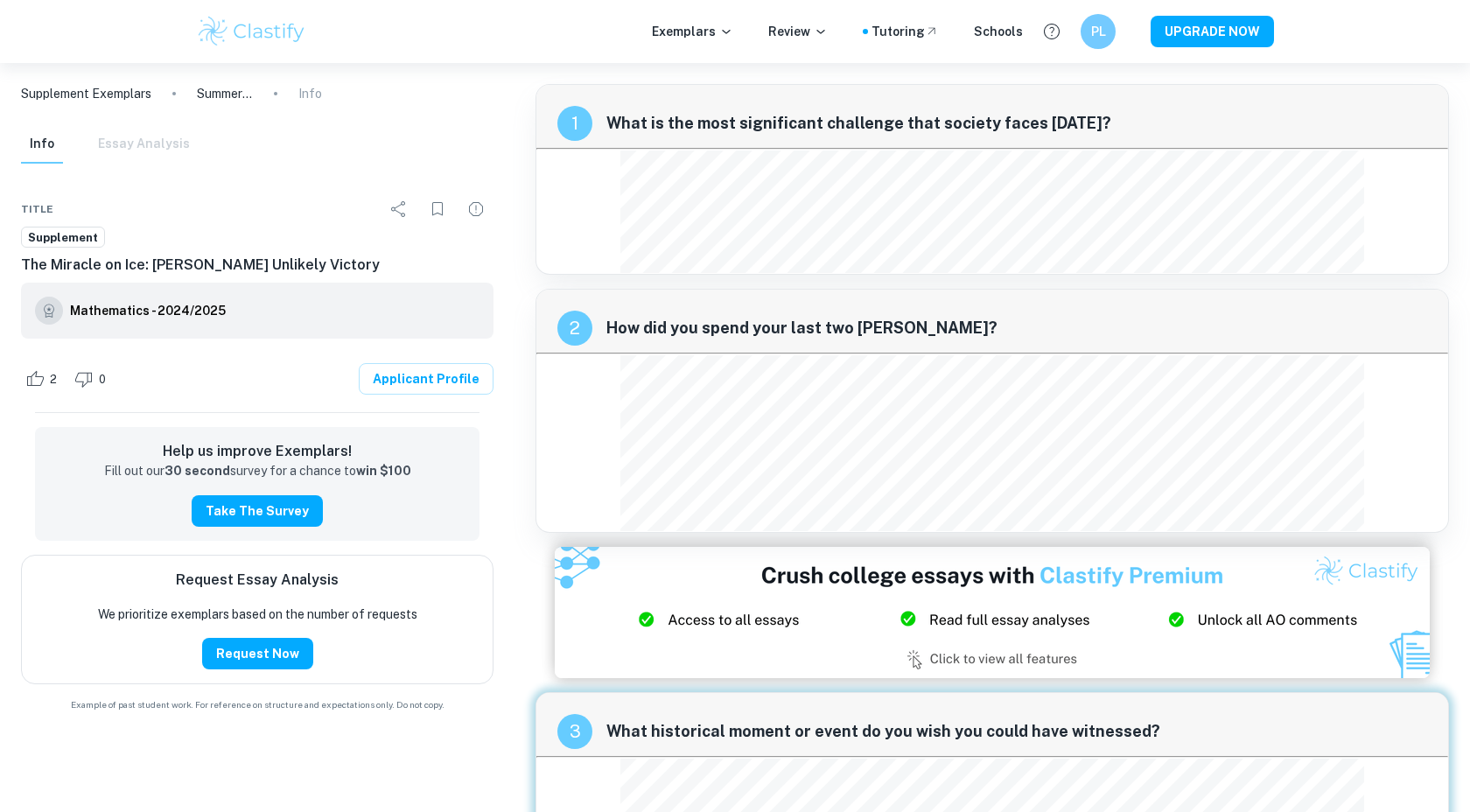
click at [146, 136] on div "Info Essay Analysis" at bounding box center [105, 145] width 169 height 39
